Goal: Task Accomplishment & Management: Use online tool/utility

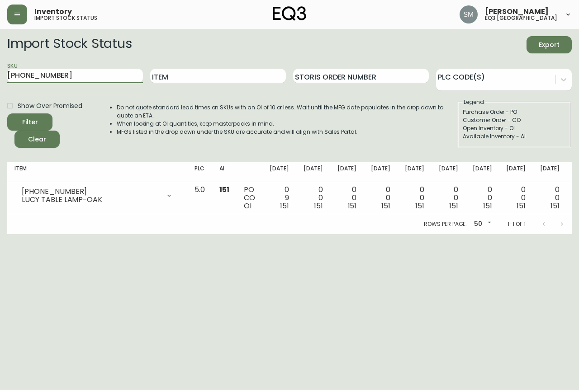
drag, startPoint x: 77, startPoint y: 76, endPoint x: 0, endPoint y: 82, distance: 77.2
click at [0, 82] on main "Import Stock Status Export SKU [PHONE_NUMBER] Item Storis Order Number PLC Code…" at bounding box center [289, 131] width 579 height 205
paste input "[PHONE_NUMBER]"
type input "[PHONE_NUMBER]"
click at [7, 114] on button "Filter" at bounding box center [29, 122] width 45 height 17
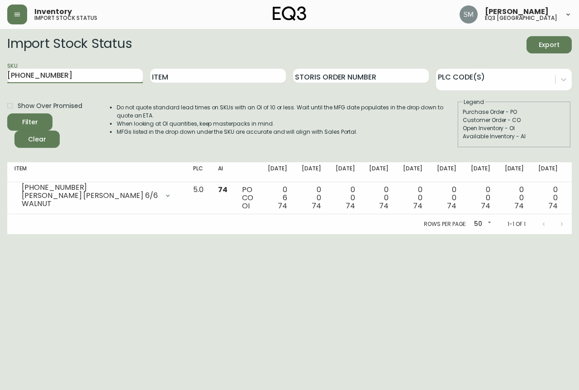
drag, startPoint x: 89, startPoint y: 76, endPoint x: 0, endPoint y: 92, distance: 90.4
click at [0, 92] on main "Import Stock Status Export SKU [PHONE_NUMBER] Item Storis Order Number PLC Code…" at bounding box center [289, 131] width 579 height 205
paste input "[PHONE_NUMBER]"
type input "[PHONE_NUMBER]"
click at [7, 114] on button "Filter" at bounding box center [29, 122] width 45 height 17
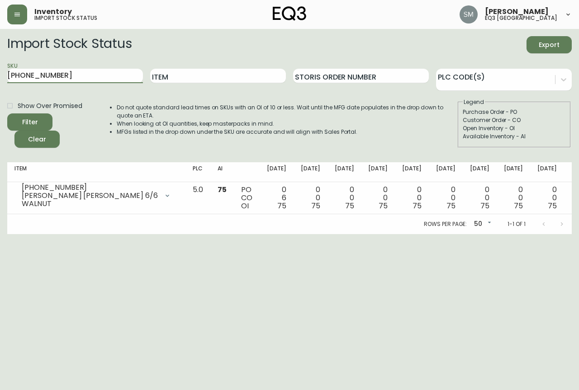
drag, startPoint x: 103, startPoint y: 77, endPoint x: 3, endPoint y: 66, distance: 100.6
click at [0, 72] on main "Import Stock Status Export SKU [PHONE_NUMBER] Item Storis Order Number PLC Code…" at bounding box center [289, 131] width 579 height 205
paste input "[PHONE_NUMBER]"
type input "[PHONE_NUMBER]"
click at [7, 114] on button "Filter" at bounding box center [29, 122] width 45 height 17
